Goal: Information Seeking & Learning: Learn about a topic

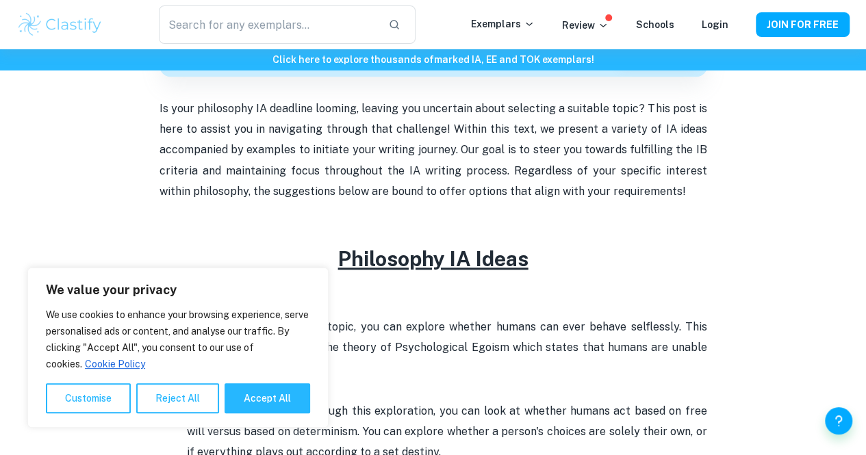
scroll to position [456, 0]
click at [248, 395] on button "Accept All" at bounding box center [268, 398] width 86 height 30
checkbox input "true"
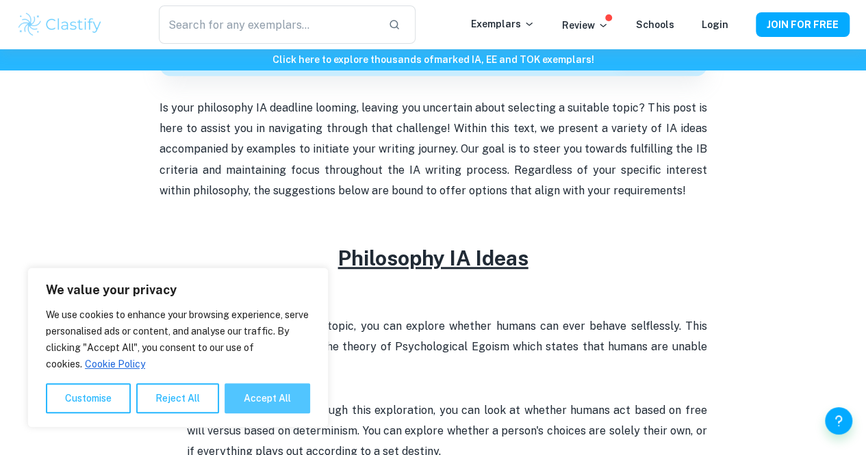
checkbox input "true"
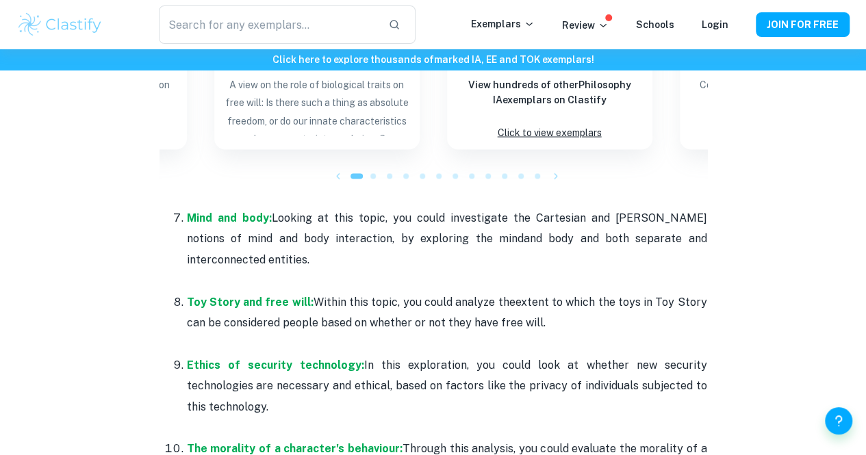
scroll to position [1304, 0]
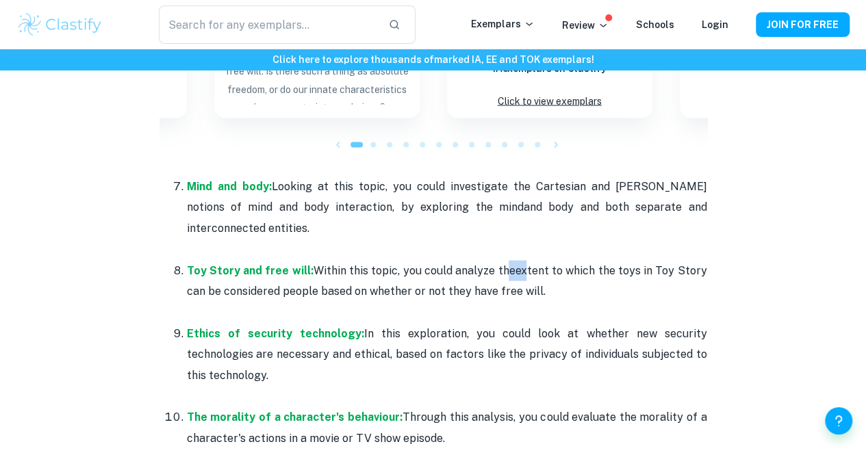
drag, startPoint x: 500, startPoint y: 256, endPoint x: 524, endPoint y: 262, distance: 25.4
click at [524, 262] on p "Toy Story and free will: Within this topic, you could analyze the extent to whi…" at bounding box center [447, 282] width 520 height 42
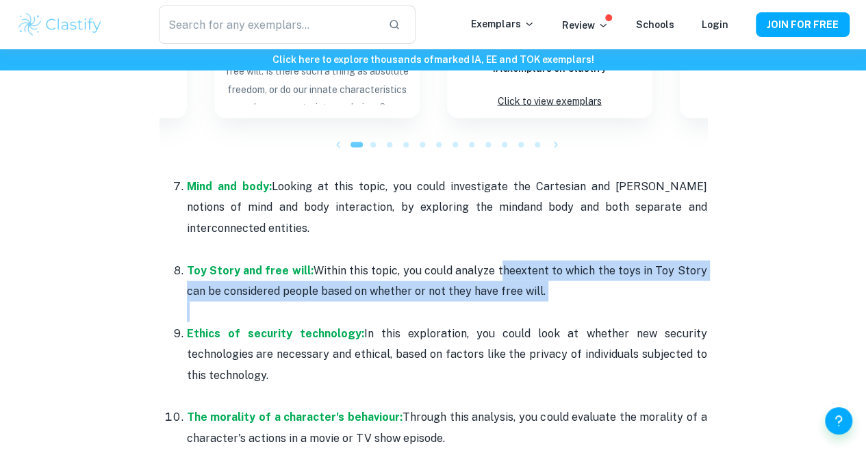
drag, startPoint x: 496, startPoint y: 264, endPoint x: 541, endPoint y: 293, distance: 53.5
click at [541, 293] on li "Toy Story and free will: Within this topic, you could analyze the extent to whi…" at bounding box center [447, 291] width 520 height 63
click at [537, 287] on p "Toy Story and free will: Within this topic, you could analyze the extent to whi…" at bounding box center [447, 282] width 520 height 42
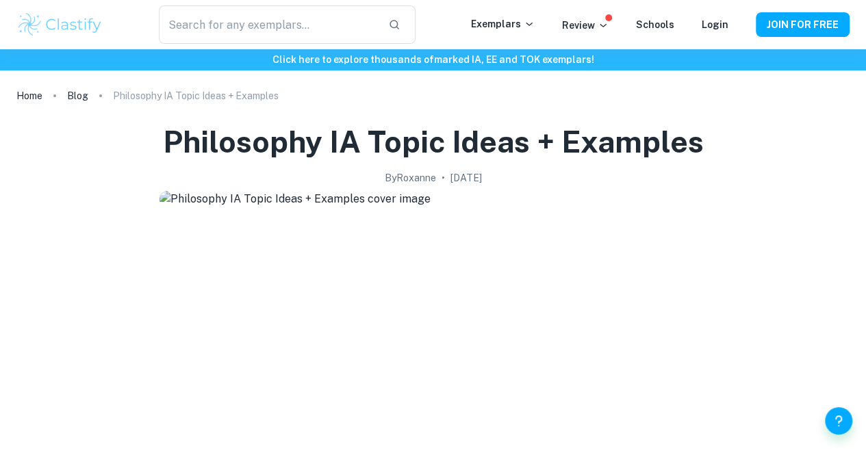
scroll to position [0, 0]
